Goal: Information Seeking & Learning: Find specific fact

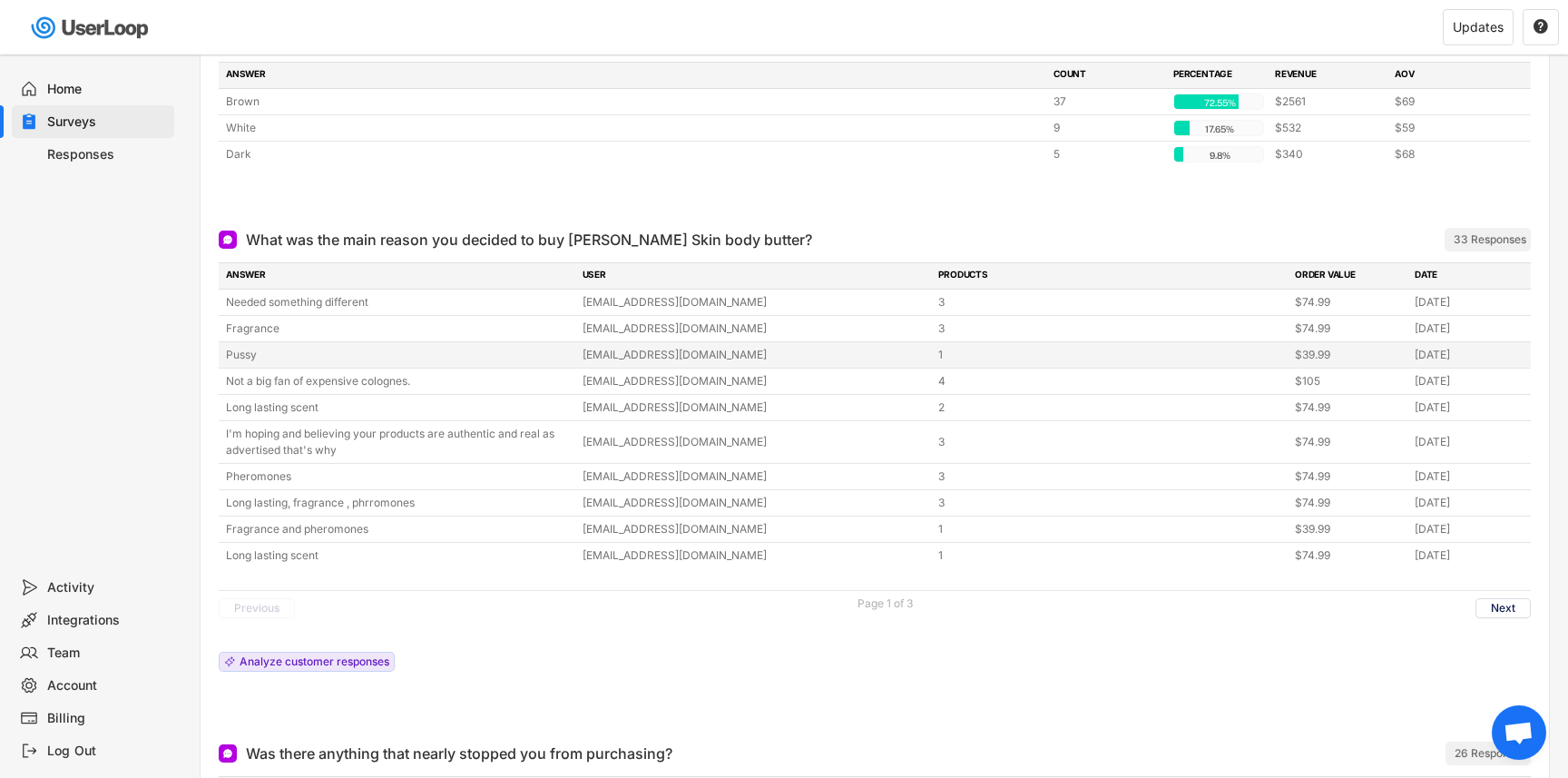
scroll to position [579, 0]
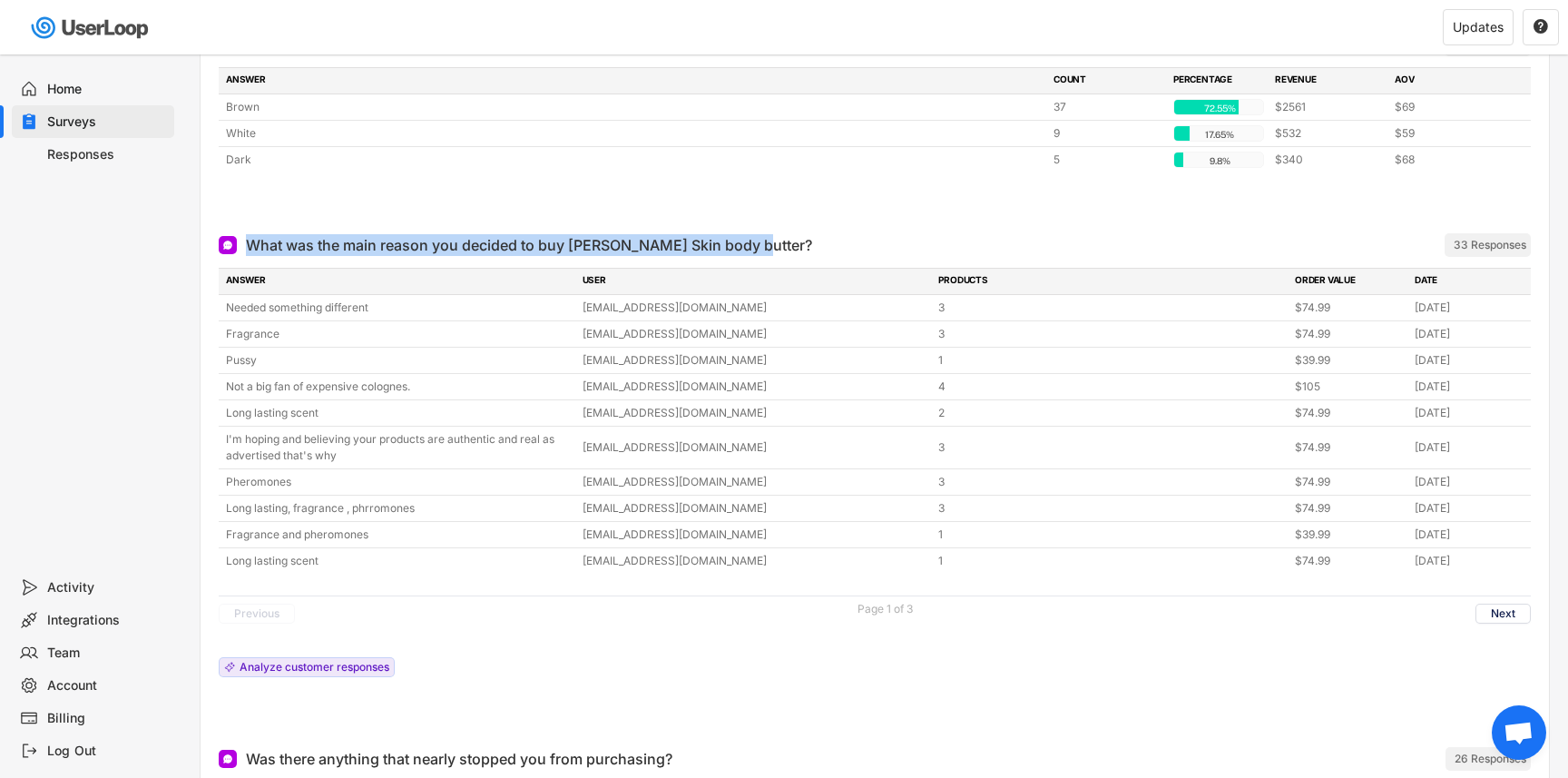
drag, startPoint x: 762, startPoint y: 240, endPoint x: 249, endPoint y: 241, distance: 513.0
click at [249, 241] on div "What was the main reason you decided to buy [PERSON_NAME] Skin body butter? ARC…" at bounding box center [774, 245] width 1112 height 22
copy div "What was the main reason you decided to buy [PERSON_NAME] Skin body butter?"
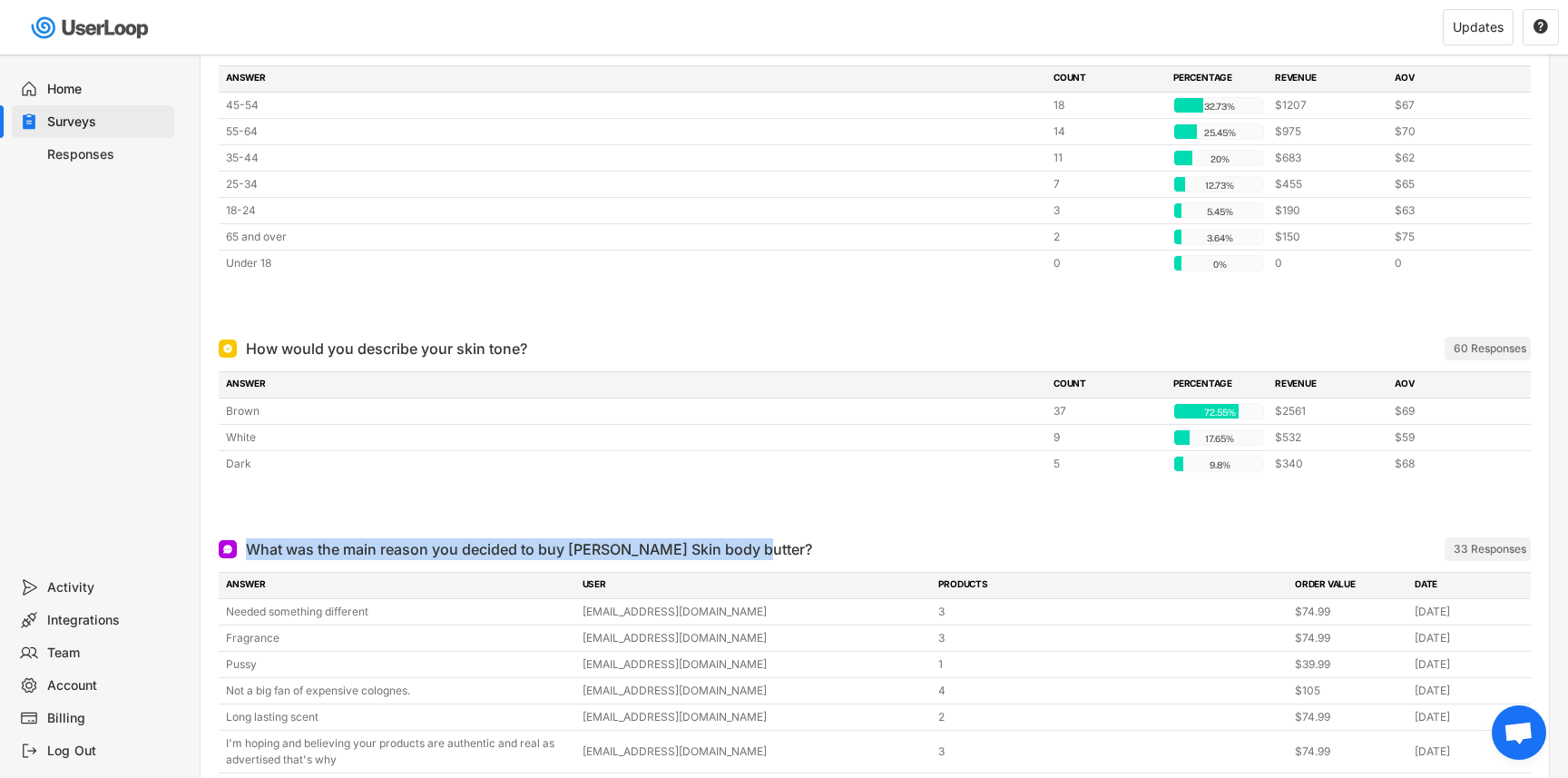
scroll to position [0, 0]
